Goal: Find specific page/section: Find specific page/section

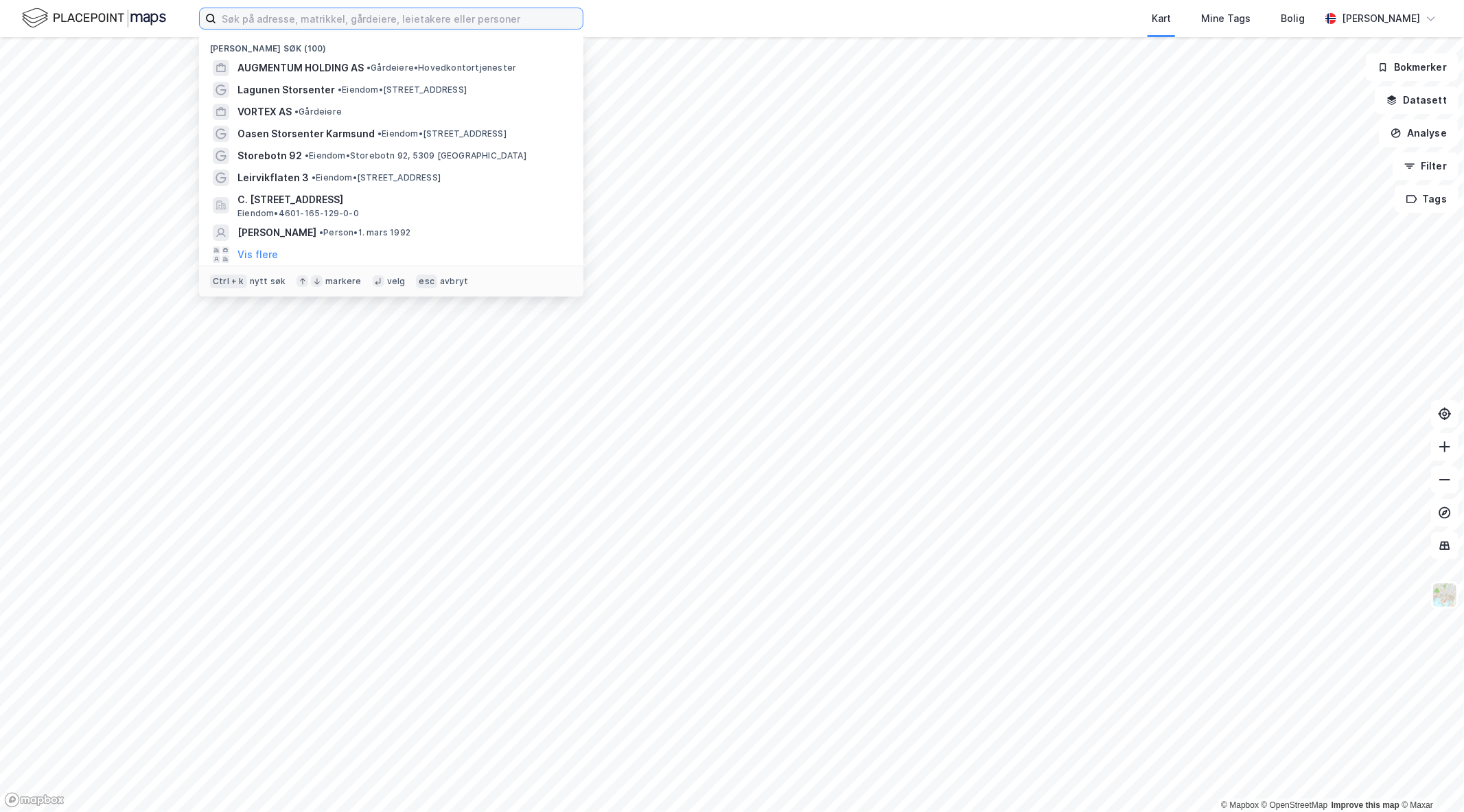
click at [403, 18] on input at bounding box center [399, 18] width 367 height 20
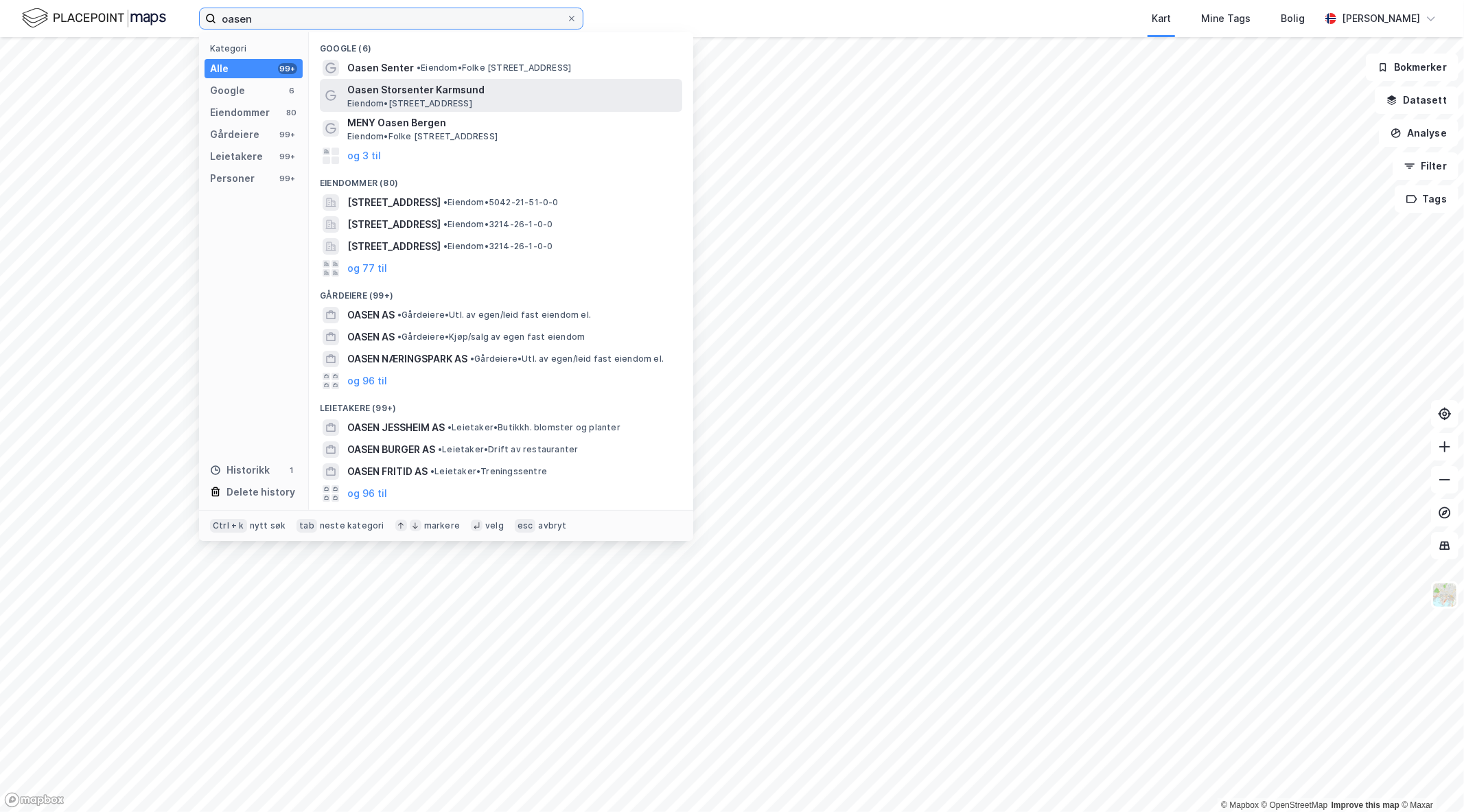
type input "oasen"
click at [422, 90] on span "Oasen Storsenter Karmsund" at bounding box center [512, 89] width 329 height 17
